Goal: Information Seeking & Learning: Find specific page/section

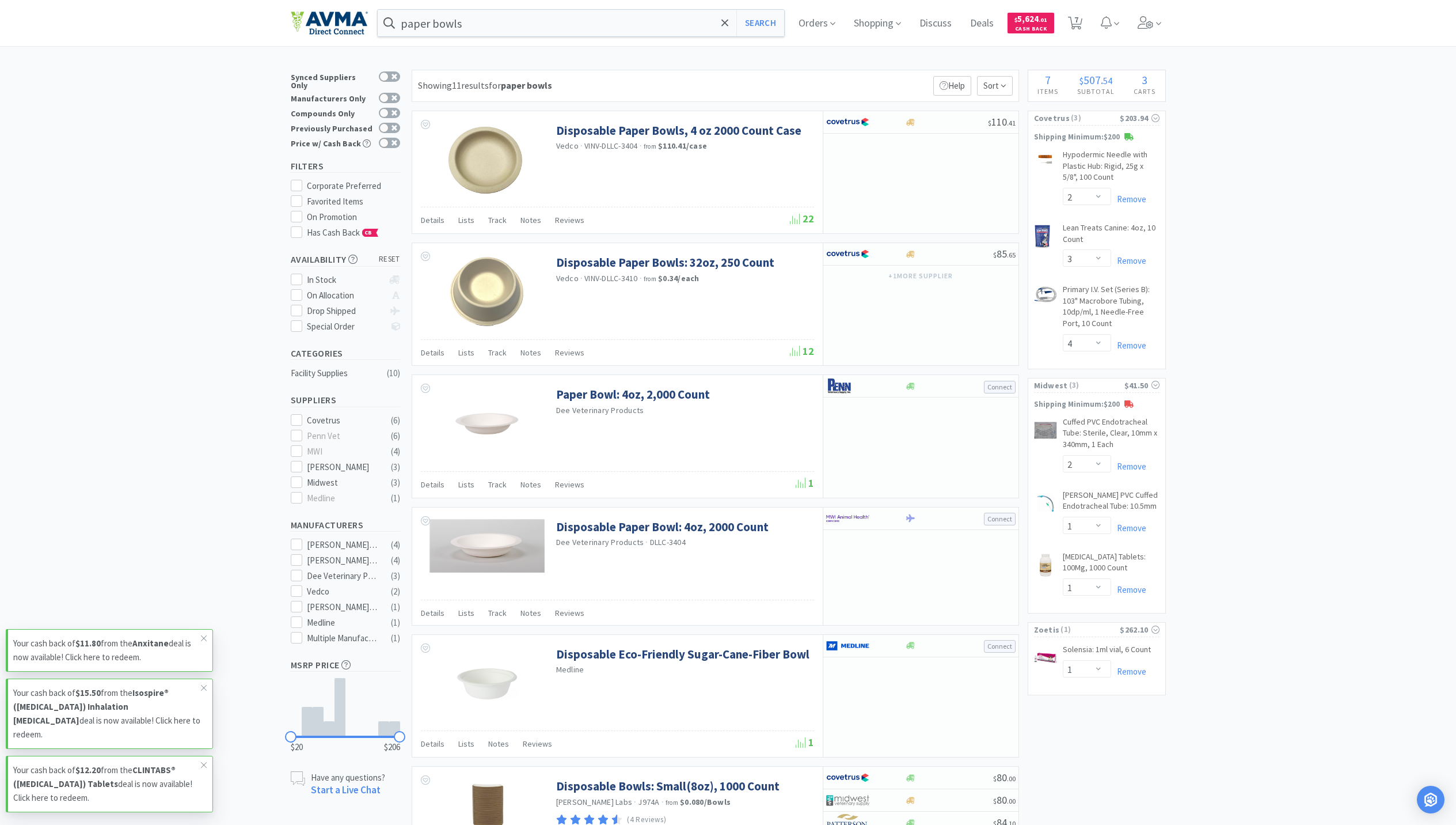
select select "2"
select select "3"
select select "4"
select select "2"
select select "1"
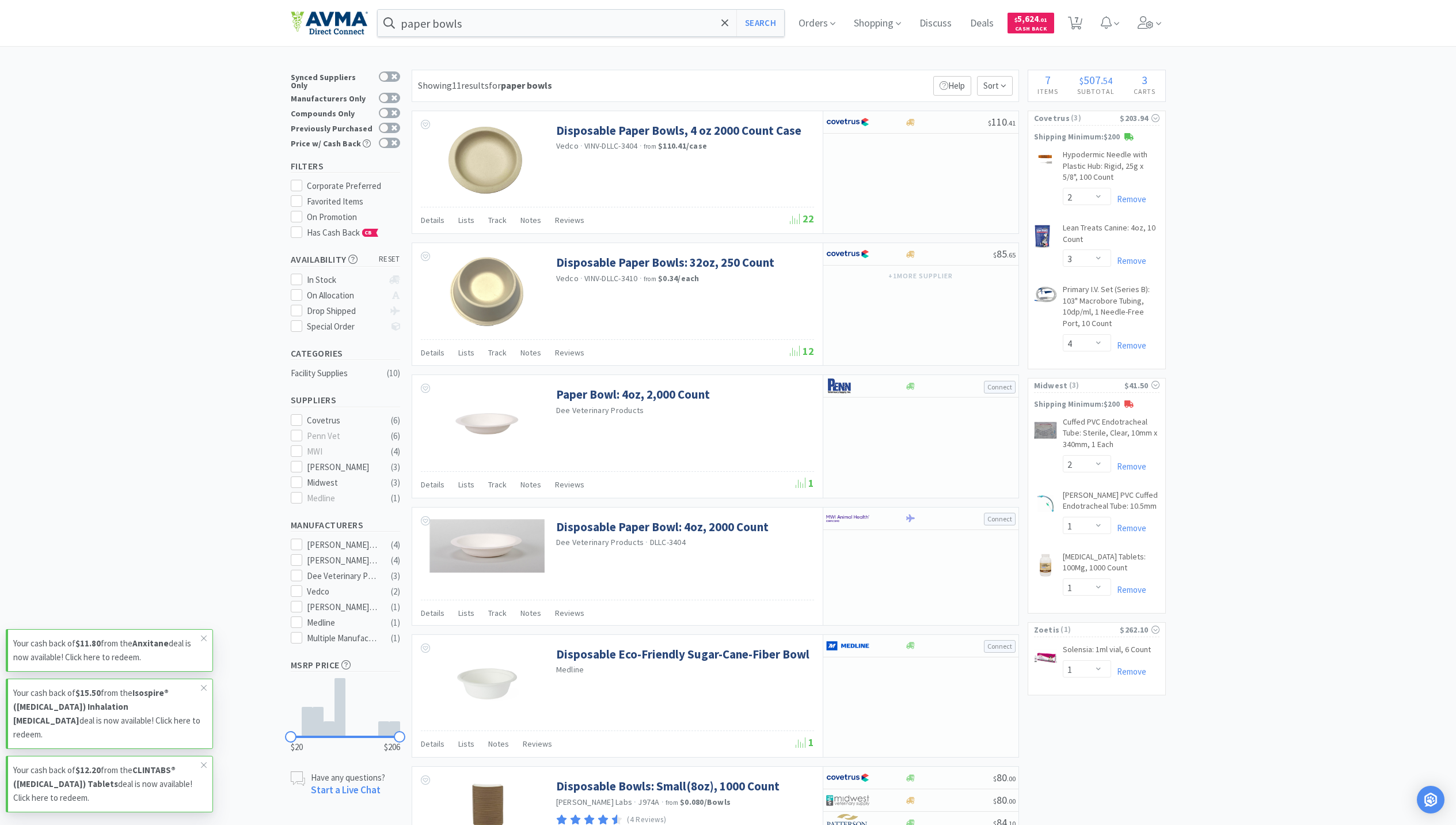
select select "1"
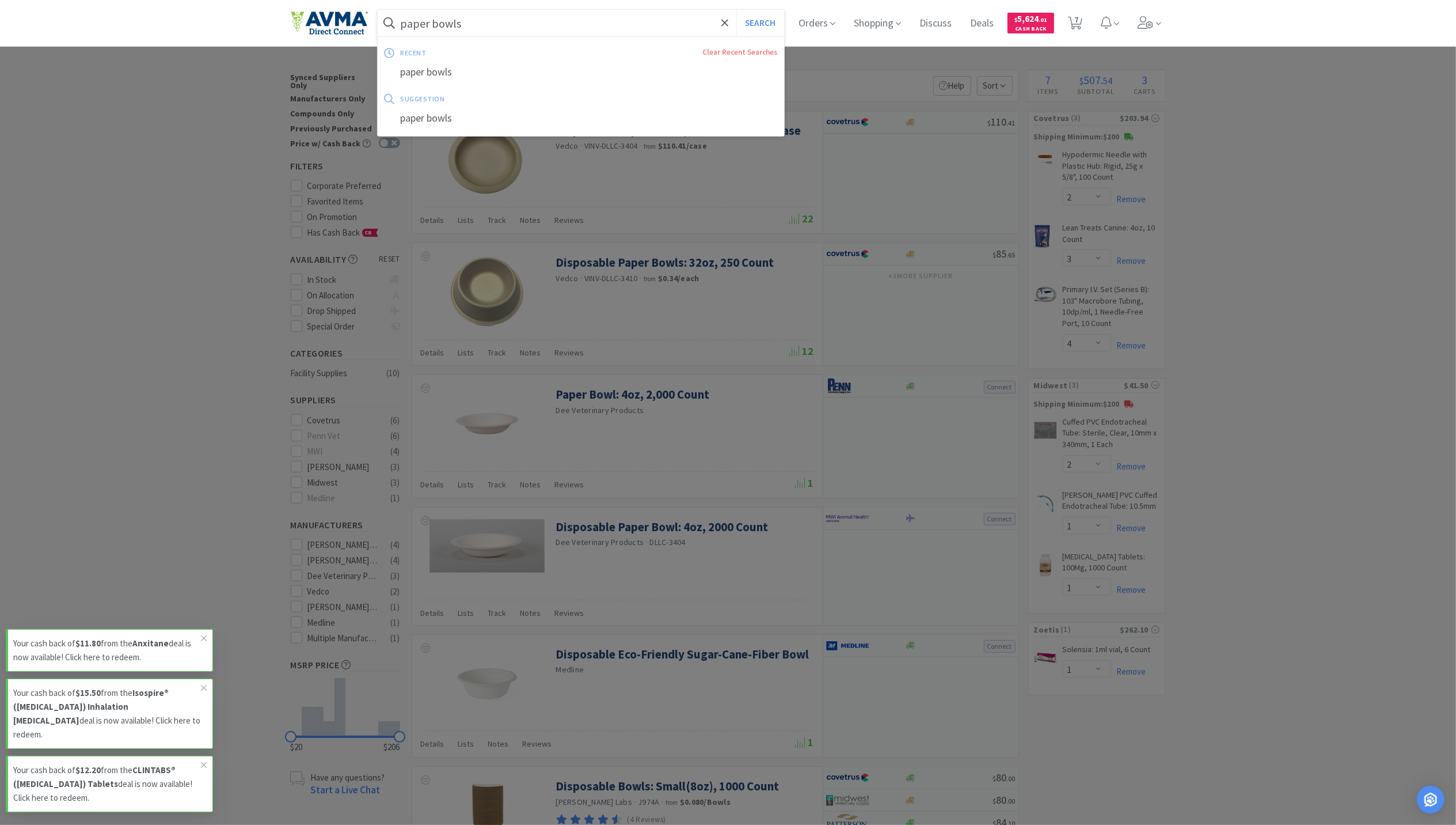
click at [515, 17] on input "paper bowls" at bounding box center [582, 23] width 407 height 26
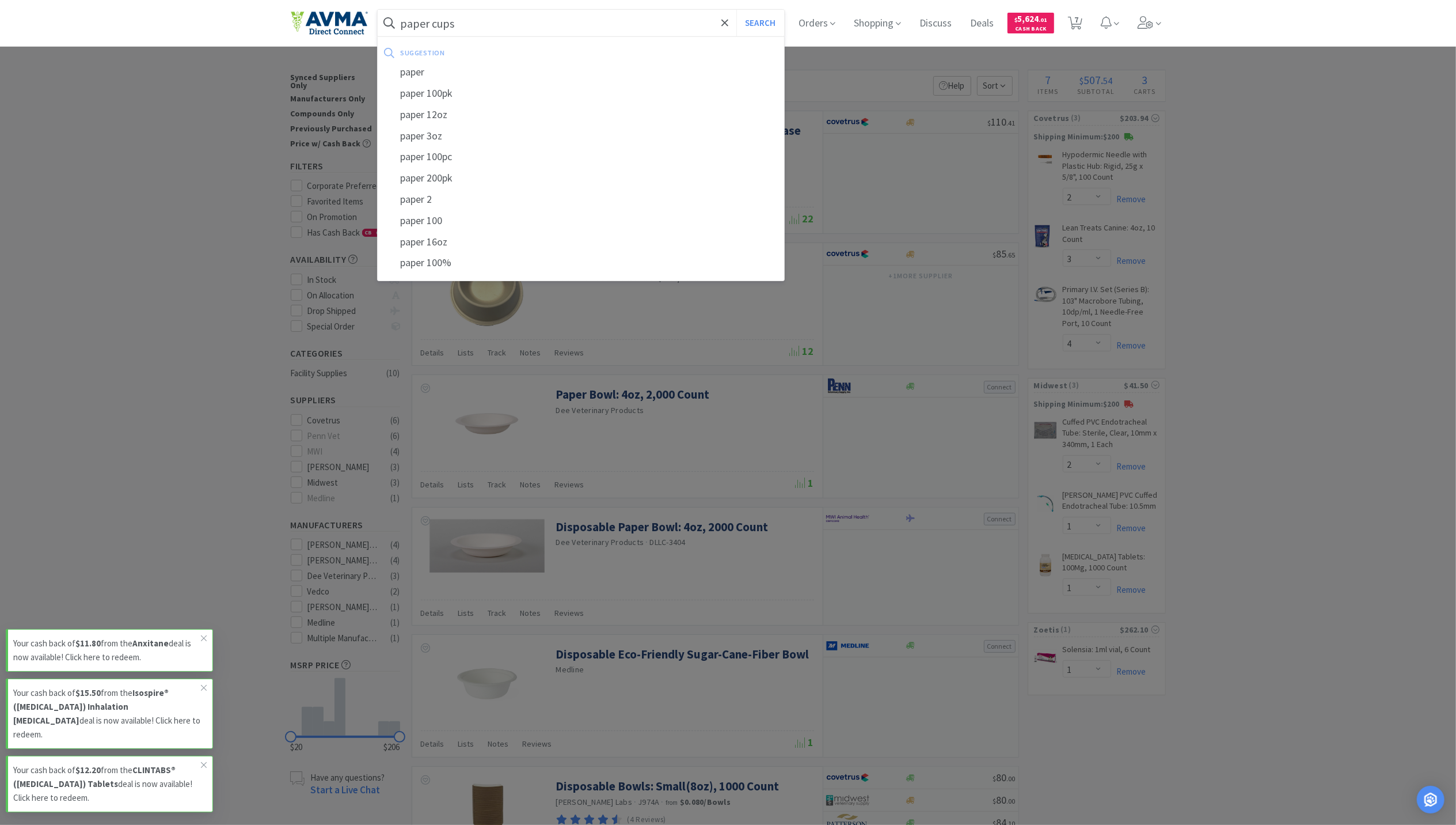
click at [736, 10] on button "Search" at bounding box center [760, 23] width 48 height 26
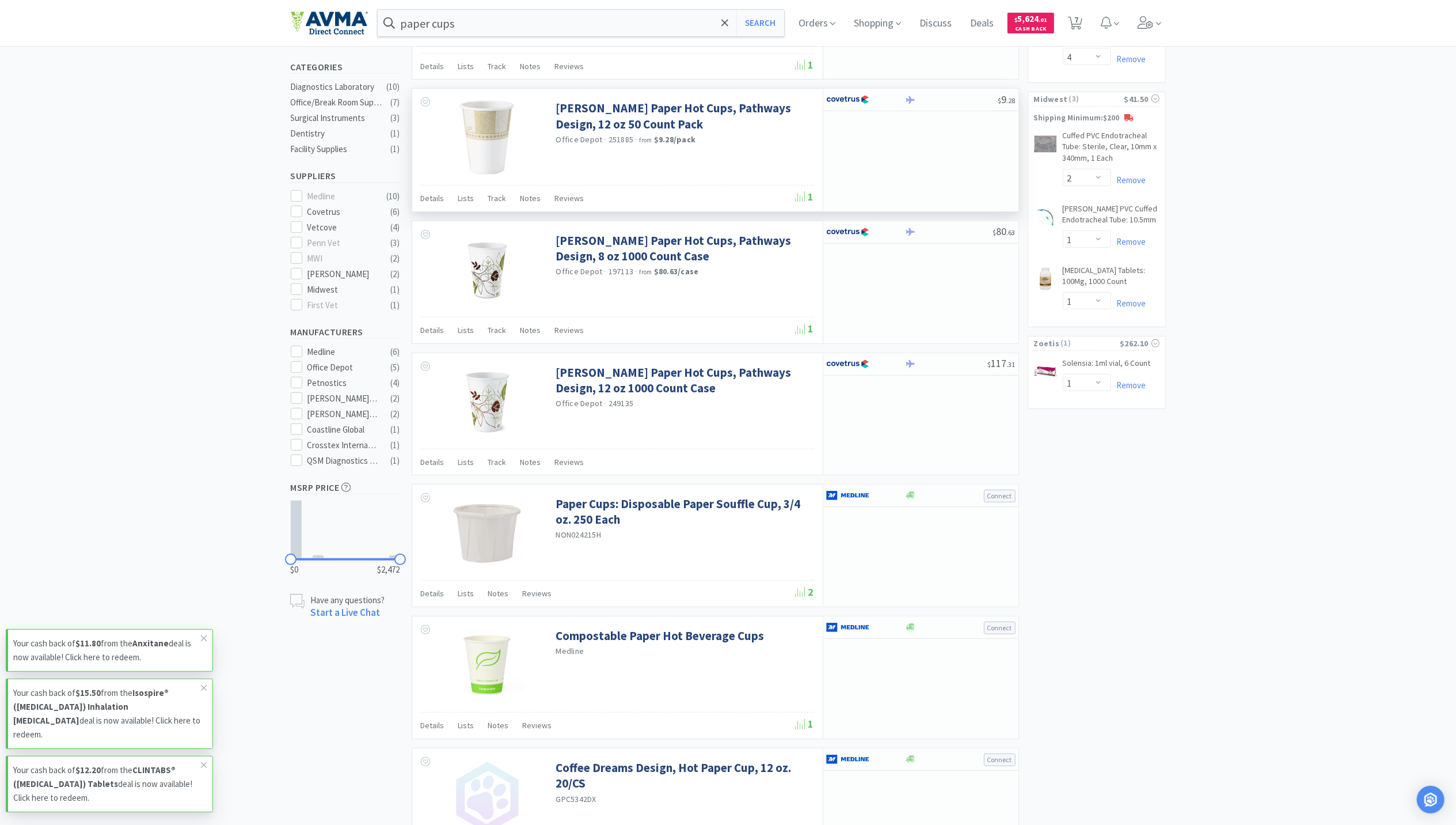
scroll to position [77, 0]
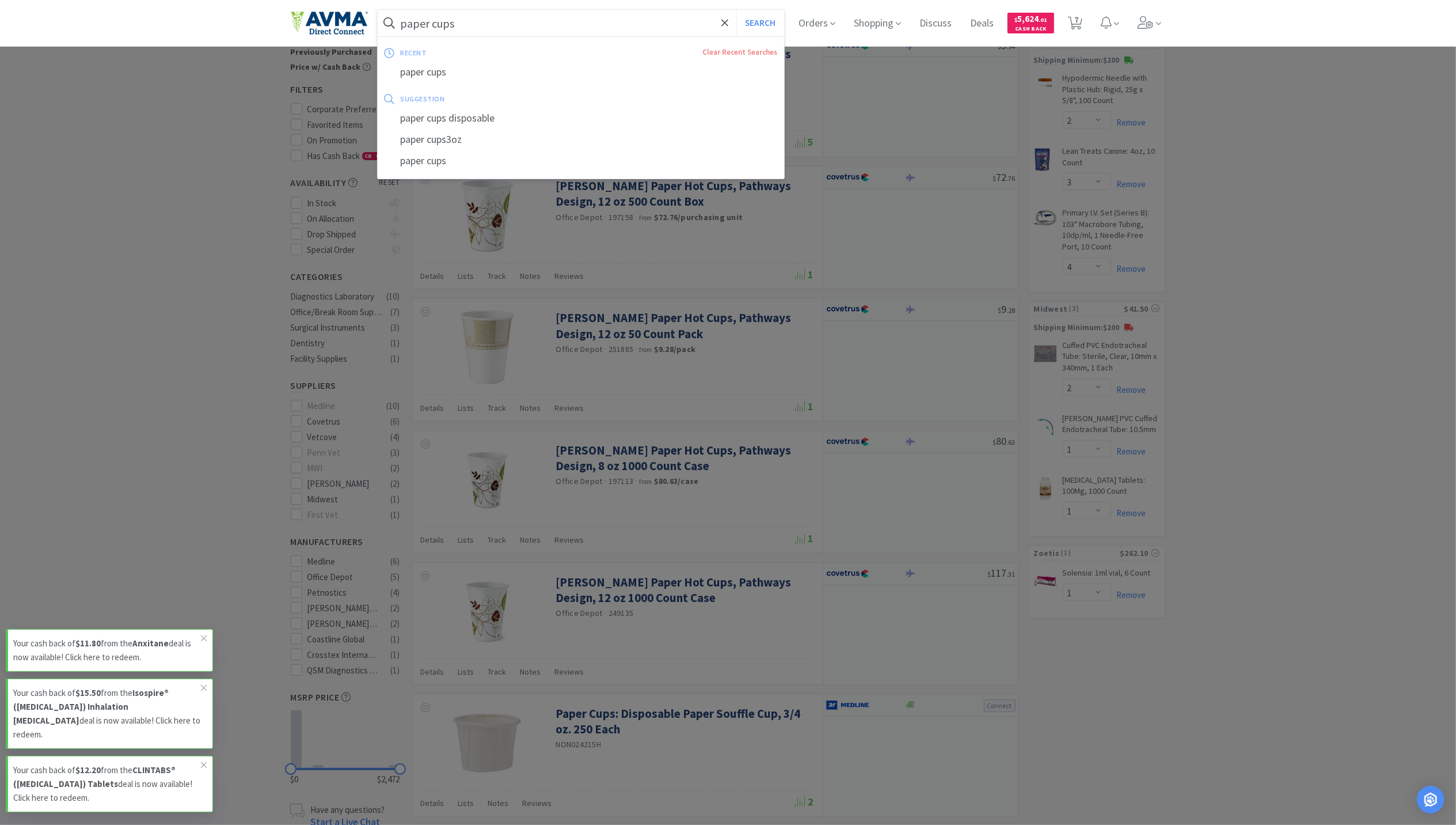
click at [475, 24] on input "paper cups" at bounding box center [582, 23] width 407 height 26
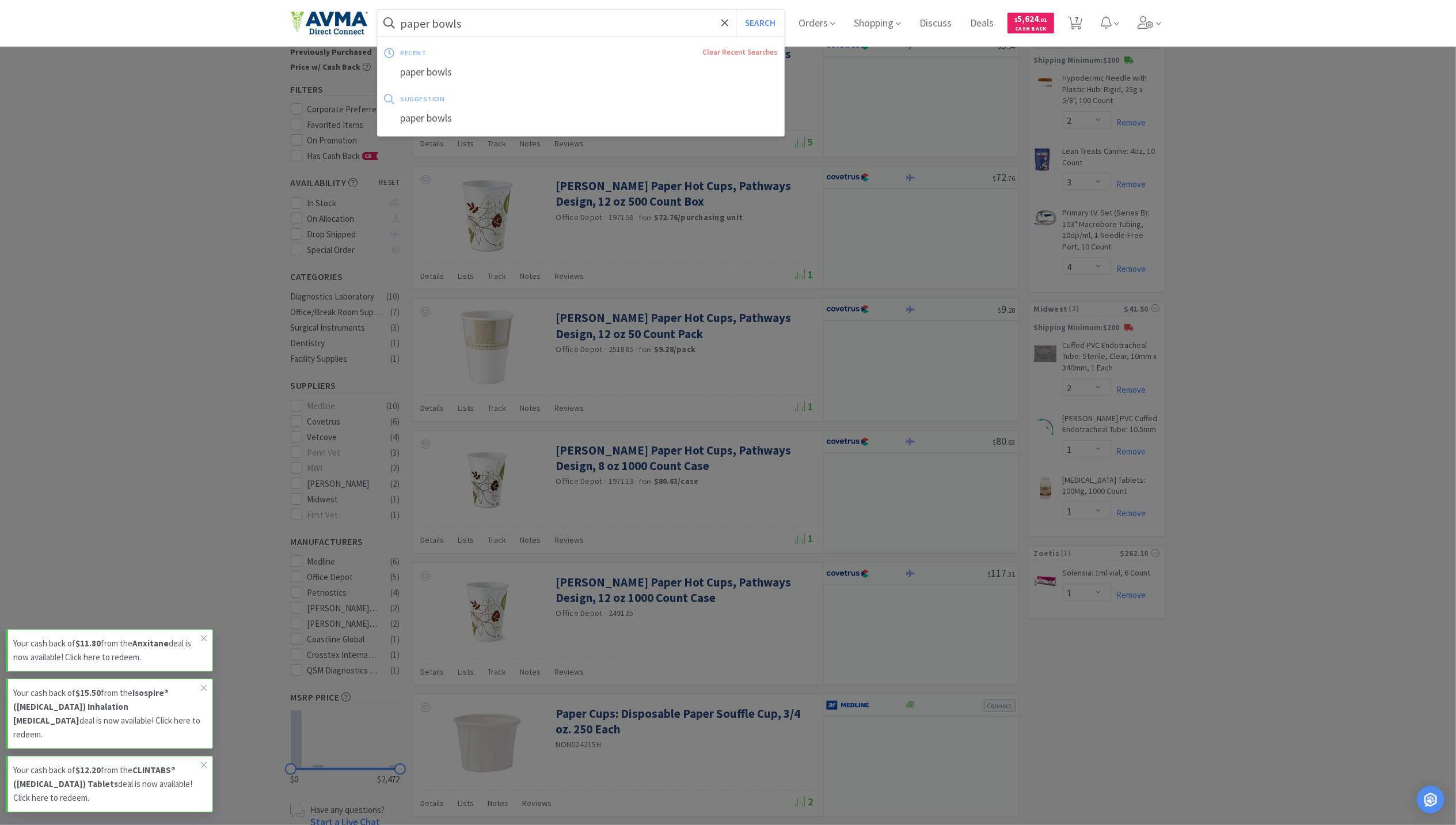
type input "paper bowls"
click at [736, 10] on button "Search" at bounding box center [760, 23] width 48 height 26
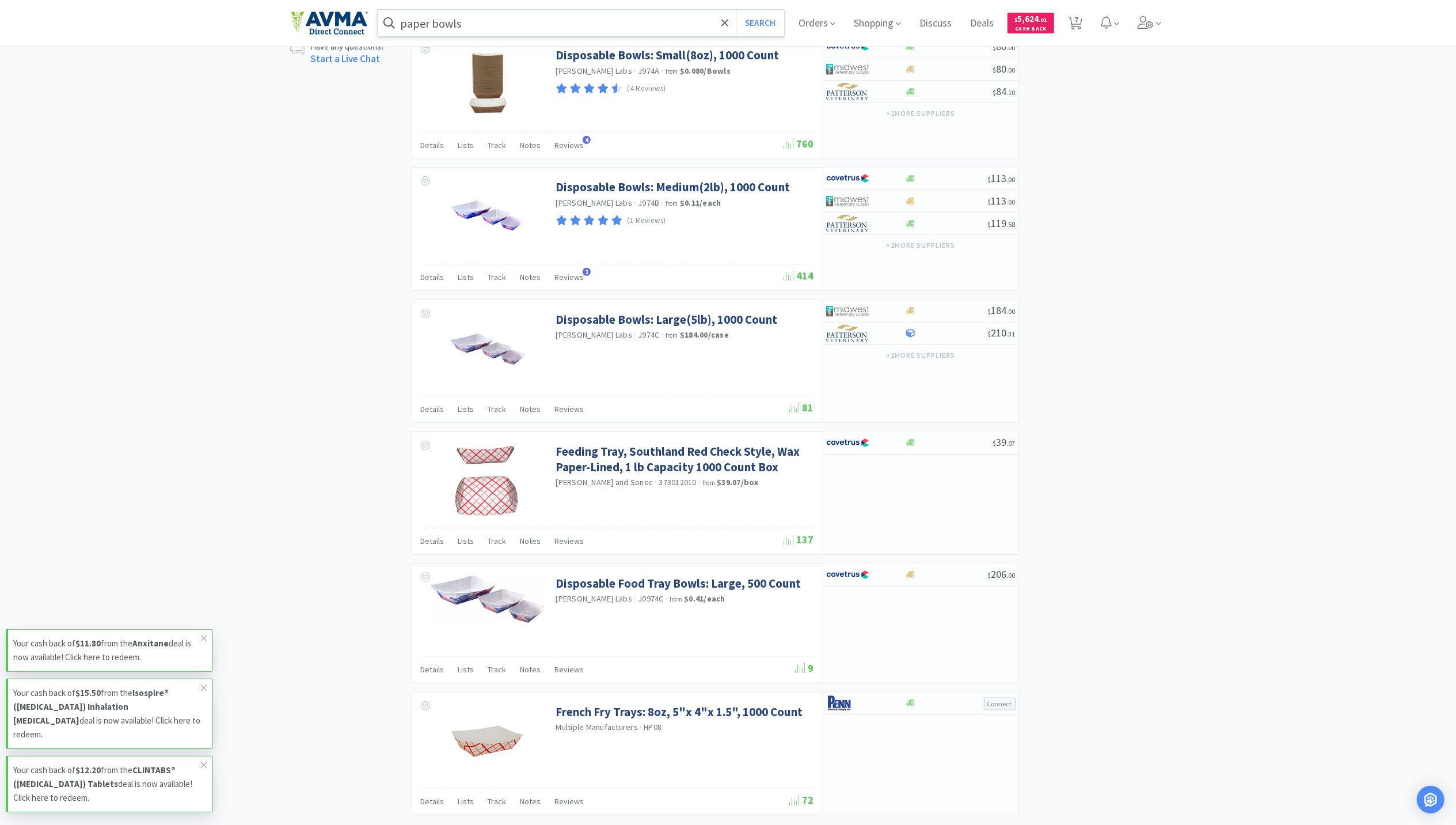
scroll to position [732, 0]
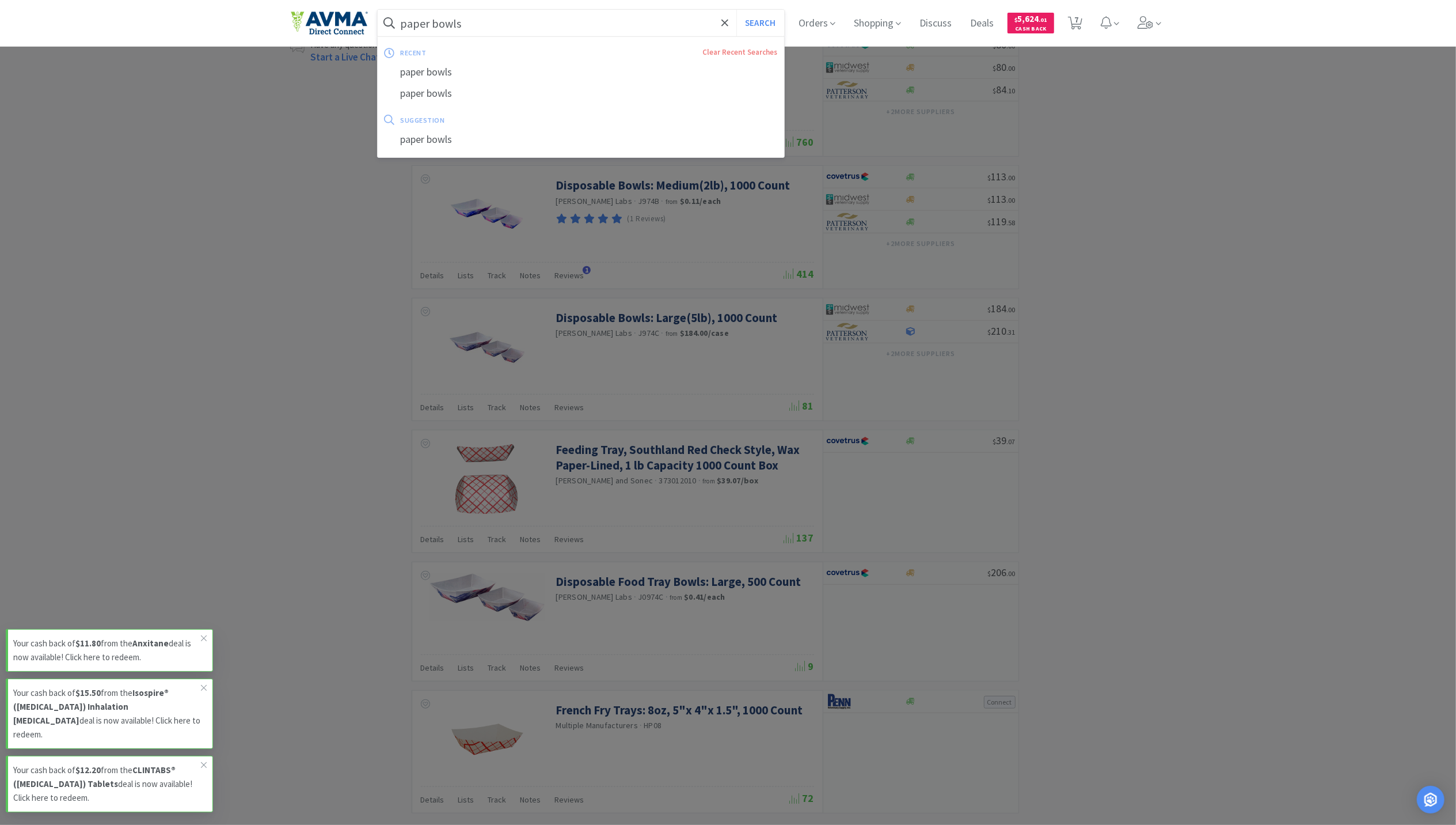
click at [533, 20] on input "paper bowls" at bounding box center [582, 23] width 407 height 26
click at [1237, 560] on div at bounding box center [728, 412] width 1456 height 825
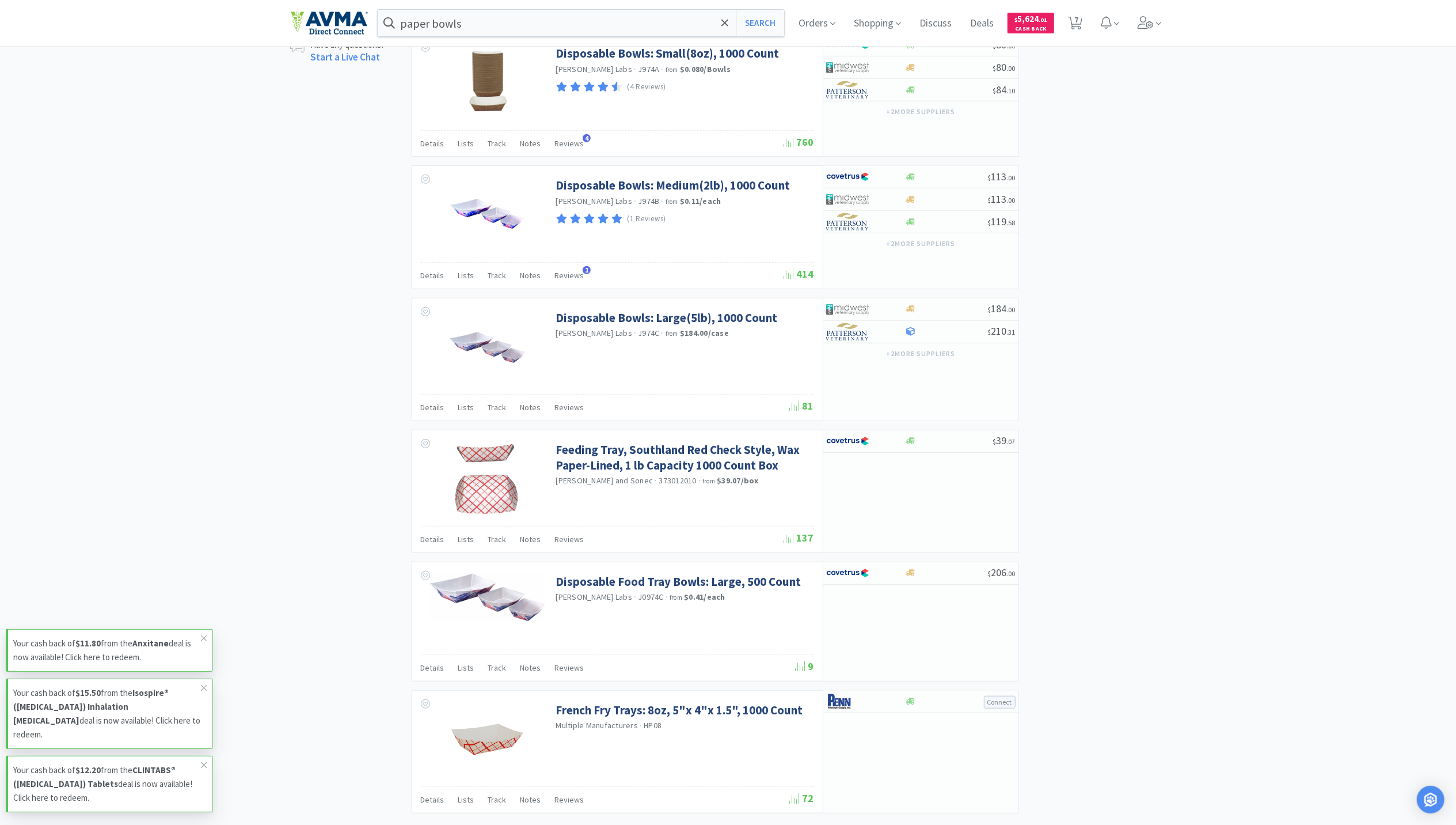
click at [1277, 326] on div "× Filter Results Synced Suppliers Only Manufacturers Only Compounds Only Previo…" at bounding box center [728, 95] width 1456 height 1516
